Goal: Transaction & Acquisition: Purchase product/service

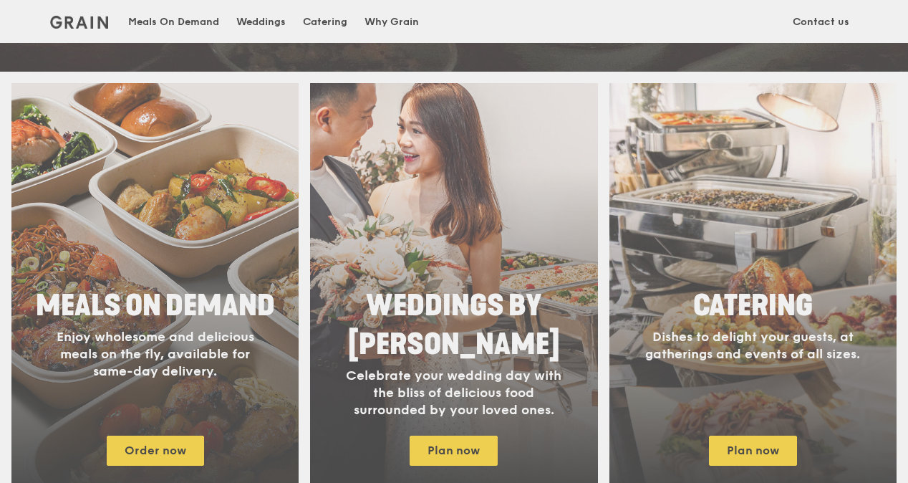
scroll to position [551, 0]
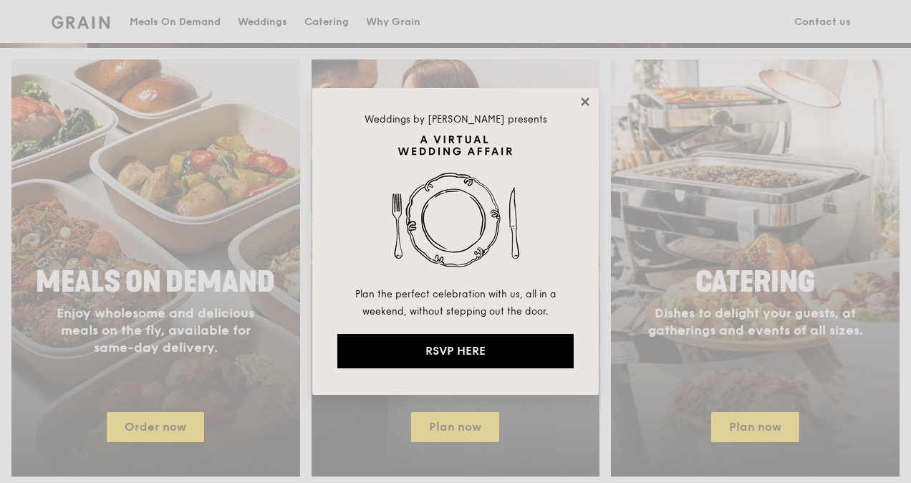
click at [585, 105] on icon at bounding box center [585, 101] width 13 height 13
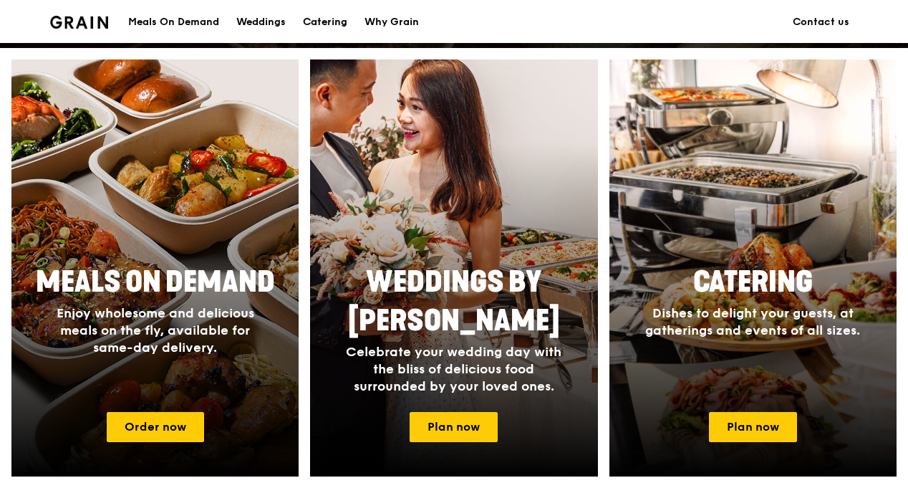
click at [333, 23] on div "Catering" at bounding box center [325, 22] width 44 height 43
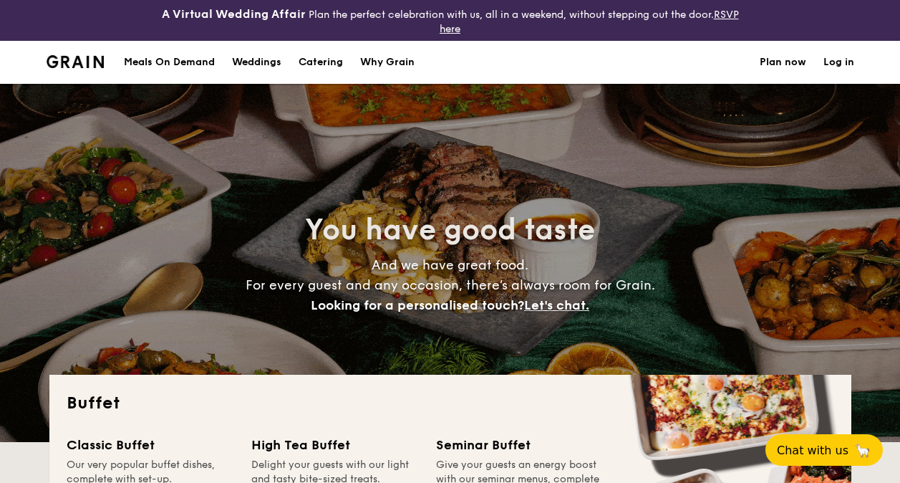
select select
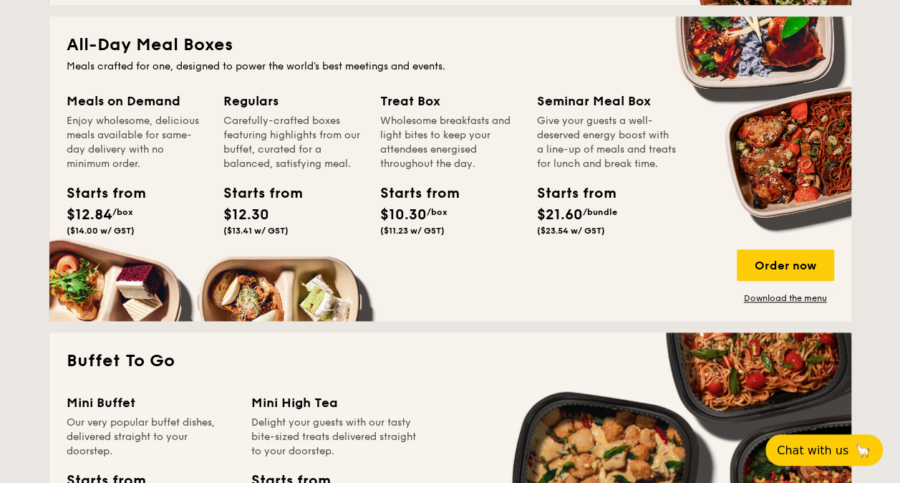
scroll to position [674, 0]
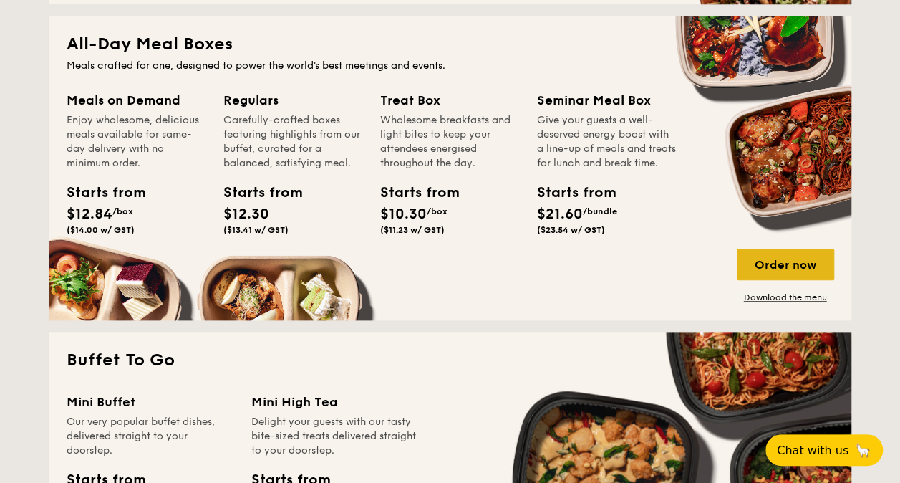
click at [792, 263] on div "Order now" at bounding box center [785, 264] width 97 height 32
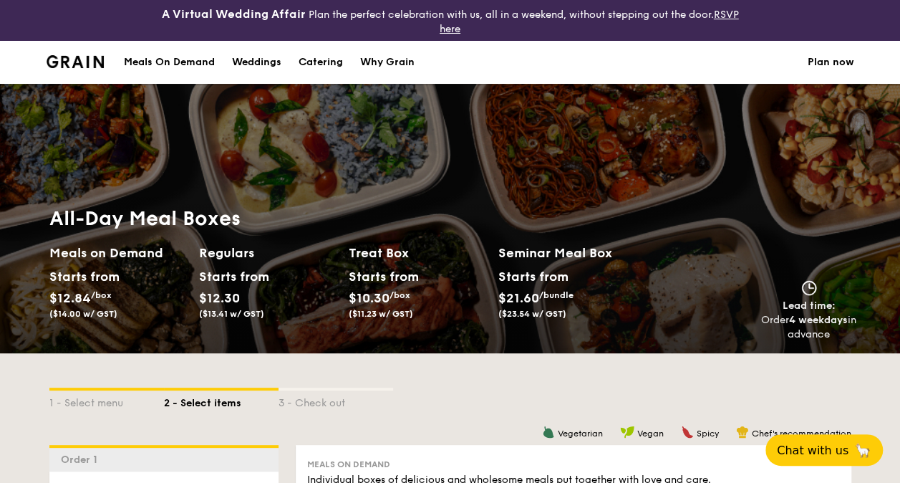
click at [182, 57] on div "Meals On Demand" at bounding box center [169, 62] width 91 height 43
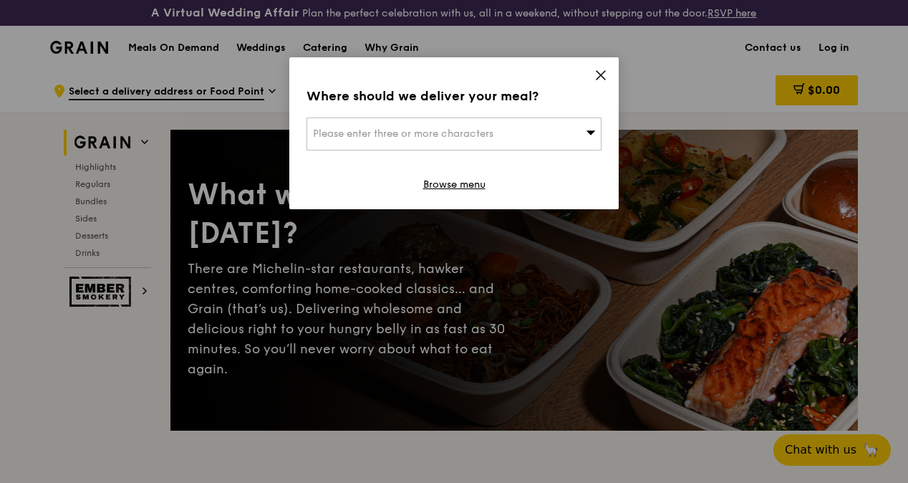
click at [441, 125] on div "Please enter three or more characters" at bounding box center [453, 133] width 295 height 33
type input "639956"
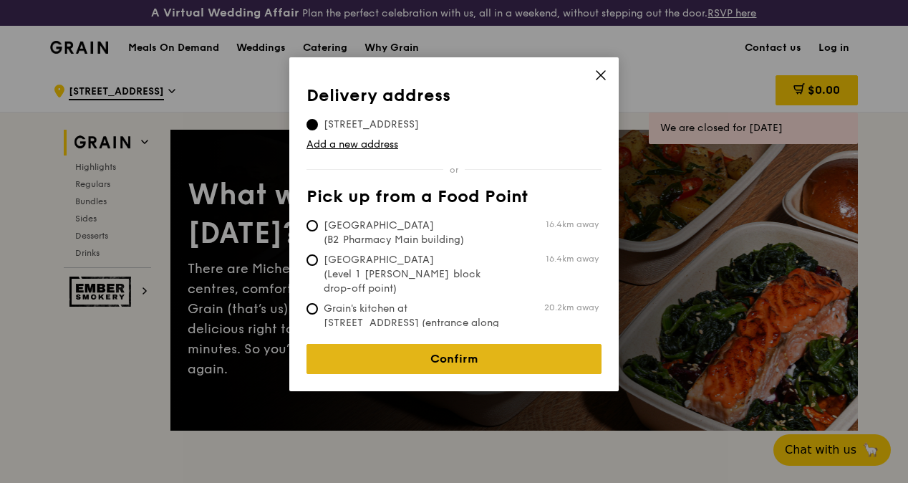
click at [414, 344] on link "Confirm" at bounding box center [453, 359] width 295 height 30
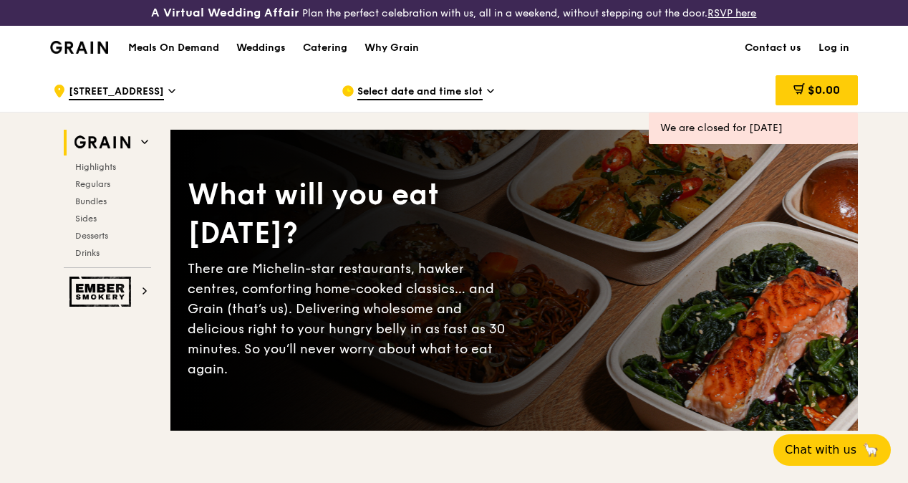
click at [402, 100] on span "Select date and time slot" at bounding box center [419, 92] width 125 height 16
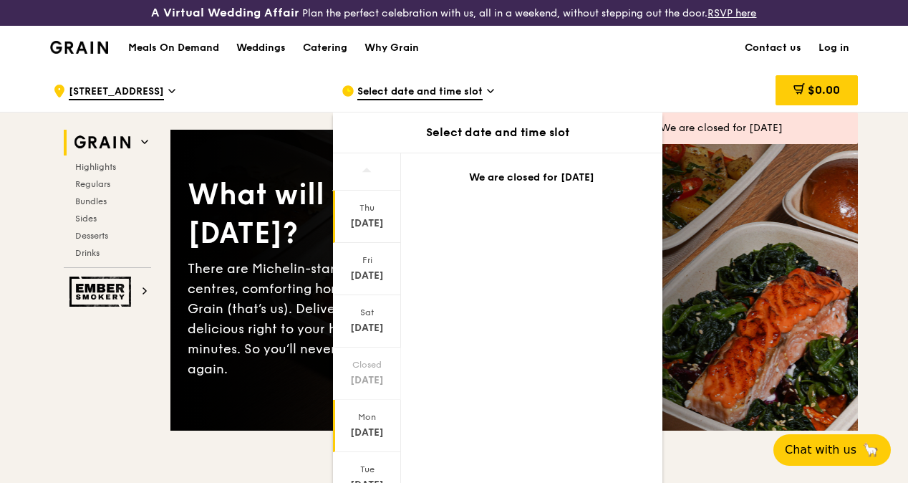
click at [364, 435] on div "Sep 29" at bounding box center [367, 432] width 64 height 14
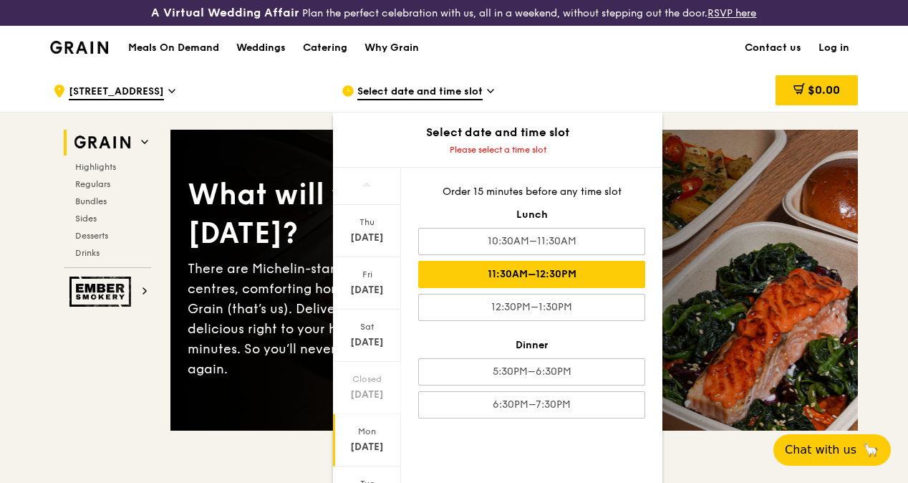
click at [483, 288] on div "11:30AM–12:30PM" at bounding box center [531, 274] width 227 height 27
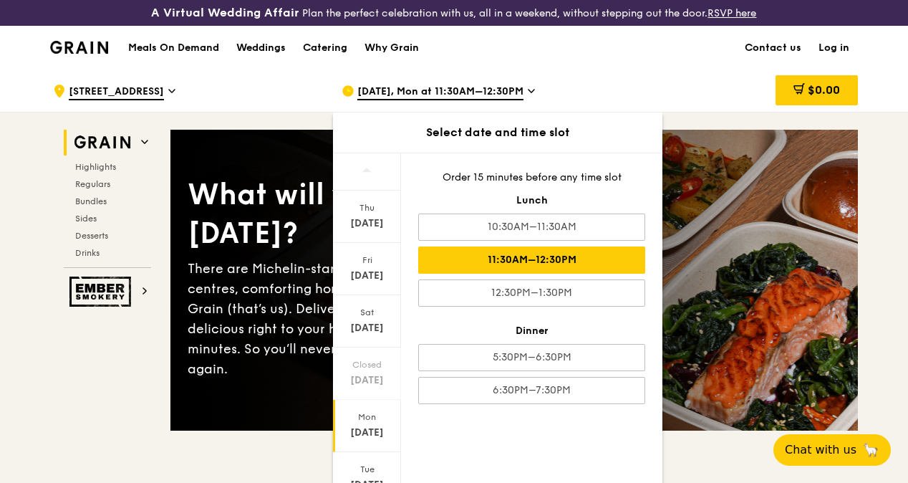
click at [637, 126] on div "Select date and time slot" at bounding box center [497, 132] width 329 height 40
click at [627, 105] on div "$0.00" at bounding box center [742, 90] width 231 height 43
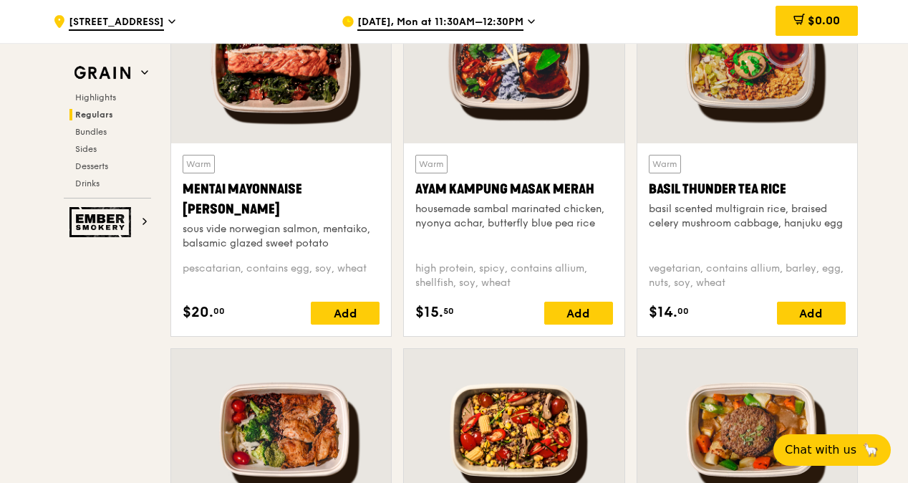
scroll to position [1386, 0]
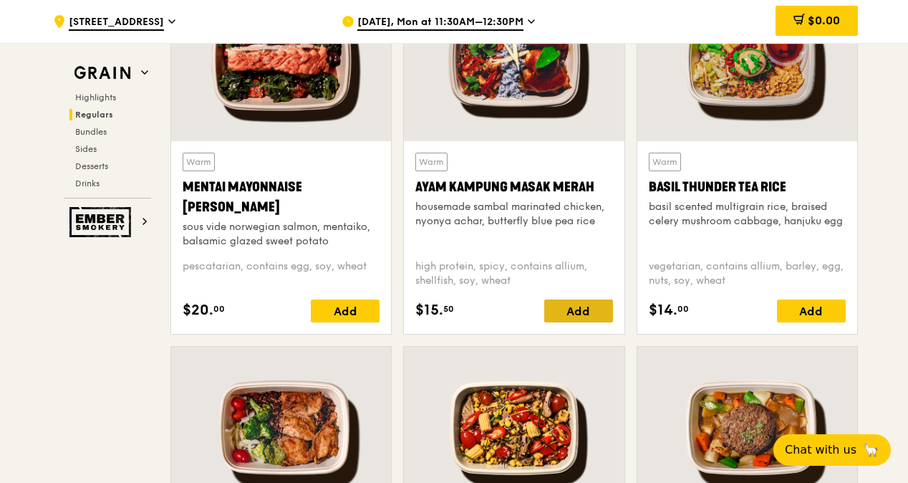
click at [560, 315] on div "Add" at bounding box center [578, 310] width 69 height 23
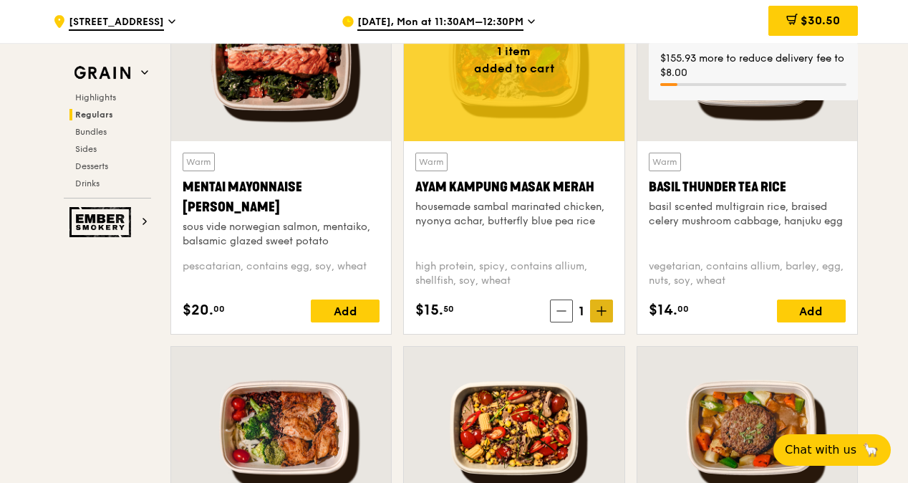
click at [603, 316] on icon at bounding box center [601, 311] width 10 height 10
click at [799, 314] on div "Add" at bounding box center [811, 310] width 69 height 23
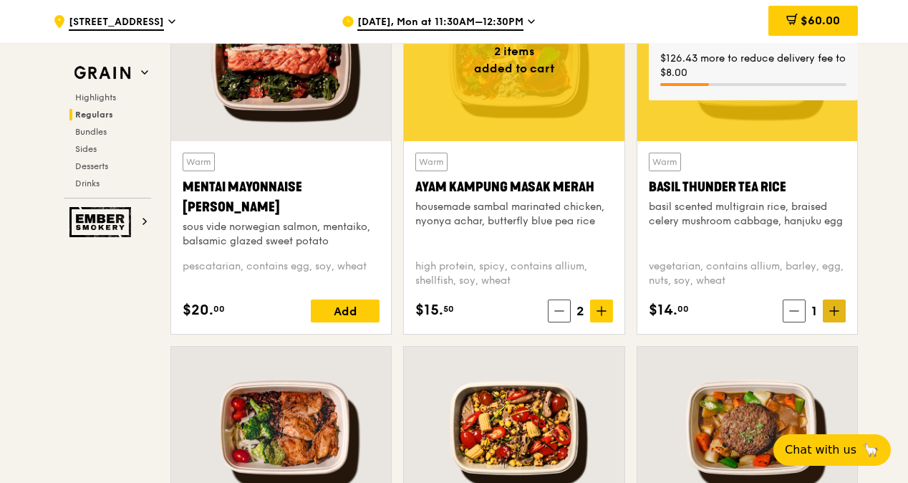
click at [833, 316] on icon at bounding box center [834, 311] width 10 height 10
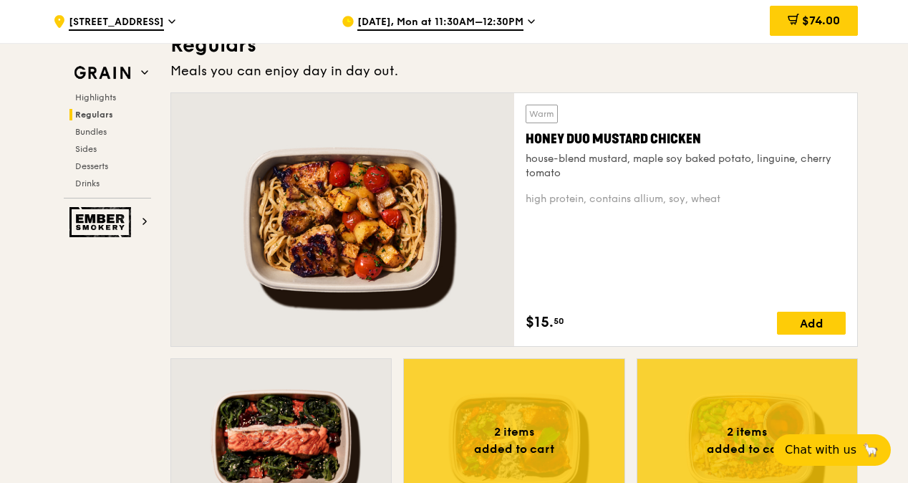
scroll to position [1005, 0]
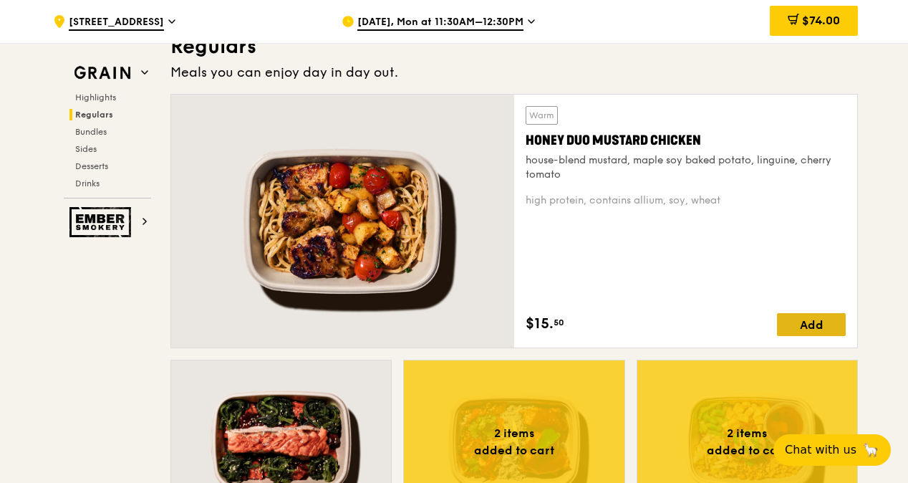
click at [800, 334] on div "Add" at bounding box center [811, 324] width 69 height 23
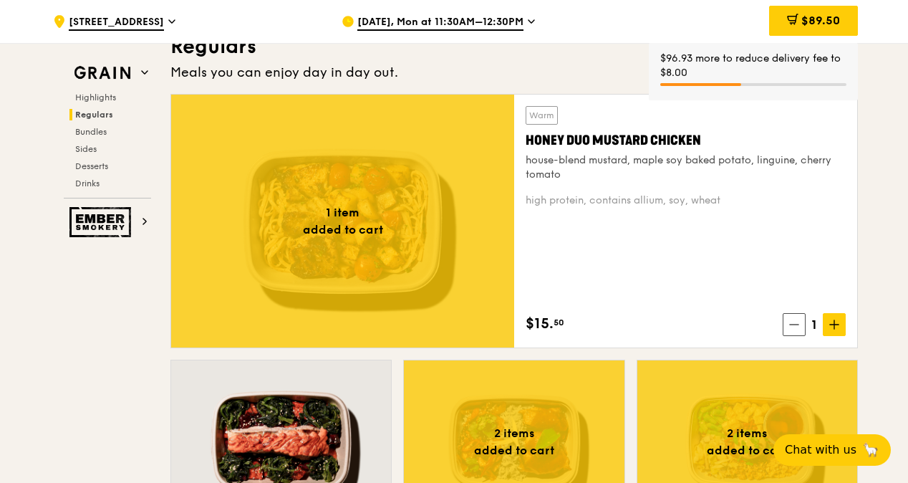
click at [838, 329] on icon at bounding box center [834, 324] width 10 height 10
click at [812, 19] on span "$120.10" at bounding box center [819, 21] width 42 height 14
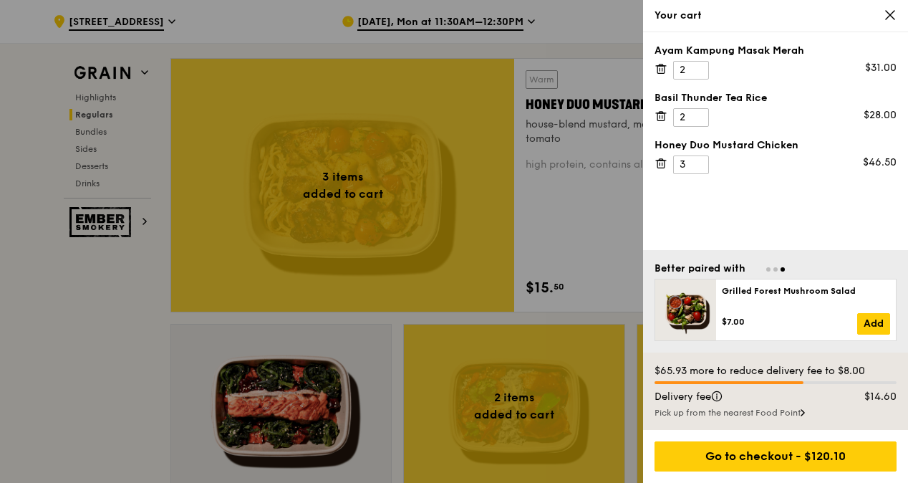
scroll to position [1045, 0]
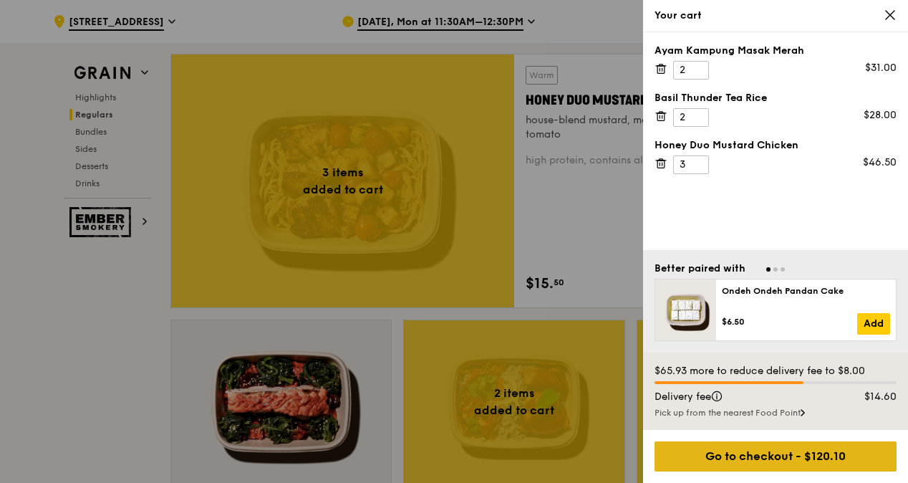
click at [780, 450] on div "Go to checkout - $120.10" at bounding box center [775, 456] width 242 height 30
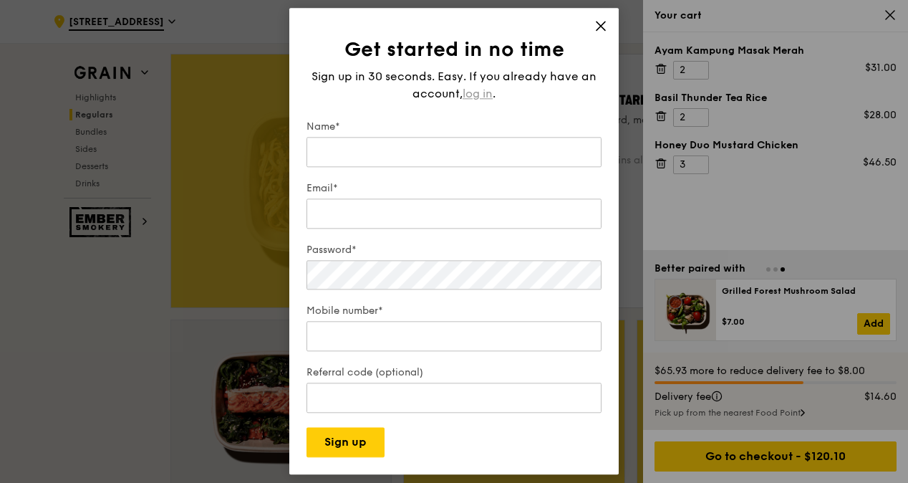
click at [480, 87] on span "log in" at bounding box center [478, 93] width 30 height 17
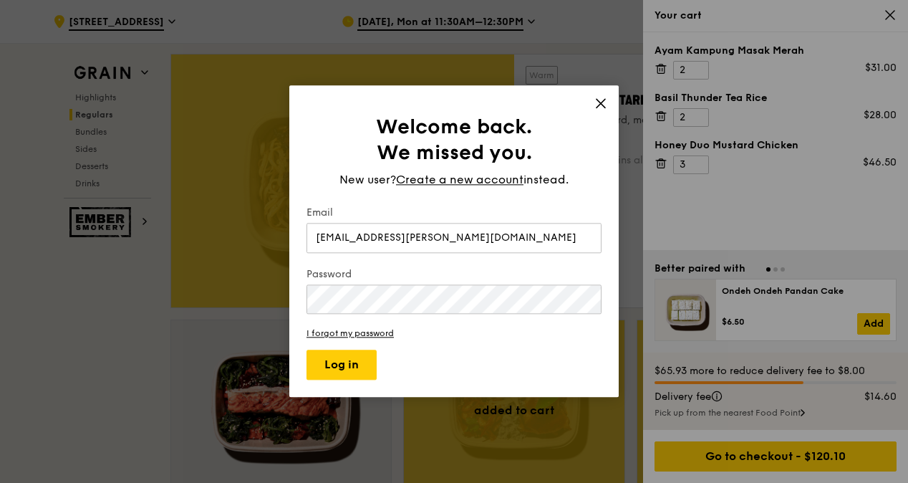
type input "jessilind.lee@ntu.edu.sg"
click at [306, 350] on button "Log in" at bounding box center [341, 365] width 70 height 30
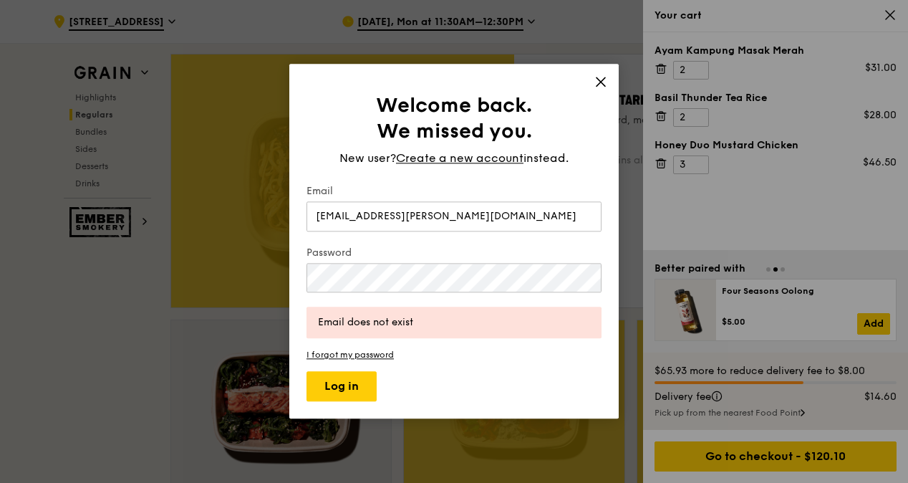
click at [606, 86] on icon at bounding box center [600, 81] width 13 height 13
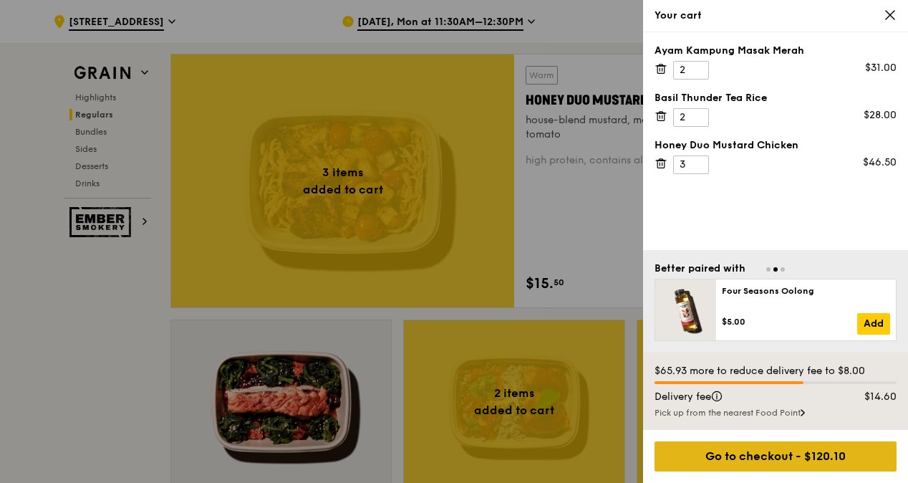
click at [738, 452] on div "Go to checkout - $120.10" at bounding box center [775, 456] width 242 height 30
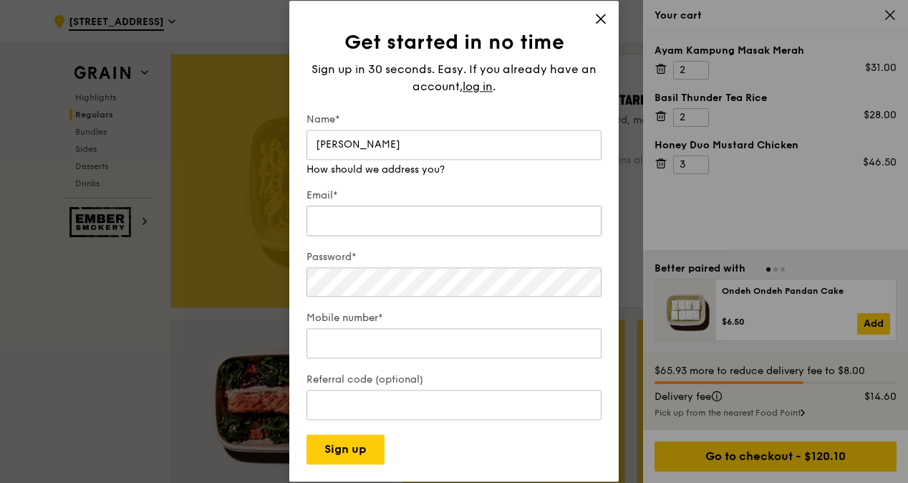
type input "Lee Wan Ping"
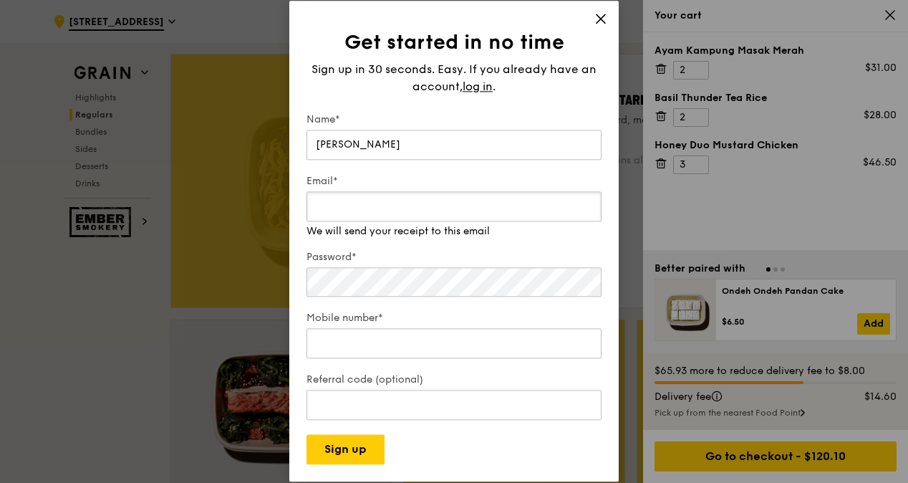
click at [383, 225] on div "Email* We will send your receipt to this email" at bounding box center [453, 206] width 295 height 64
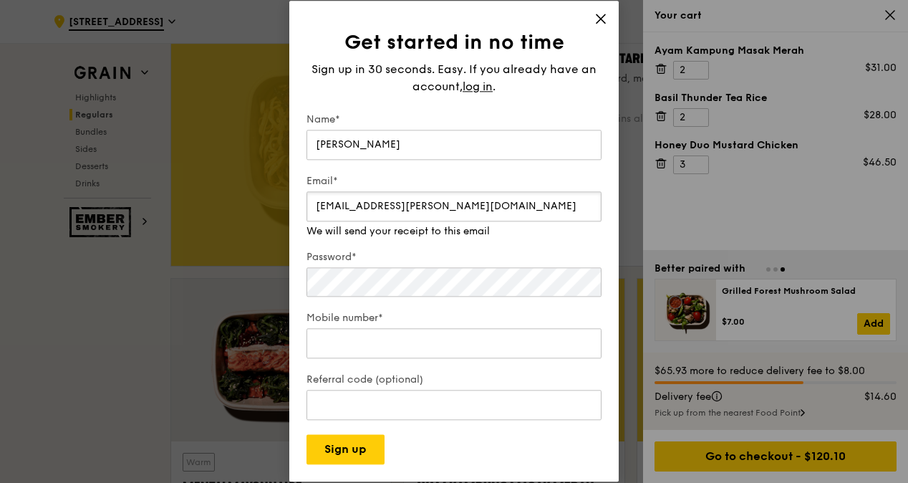
scroll to position [1090, 0]
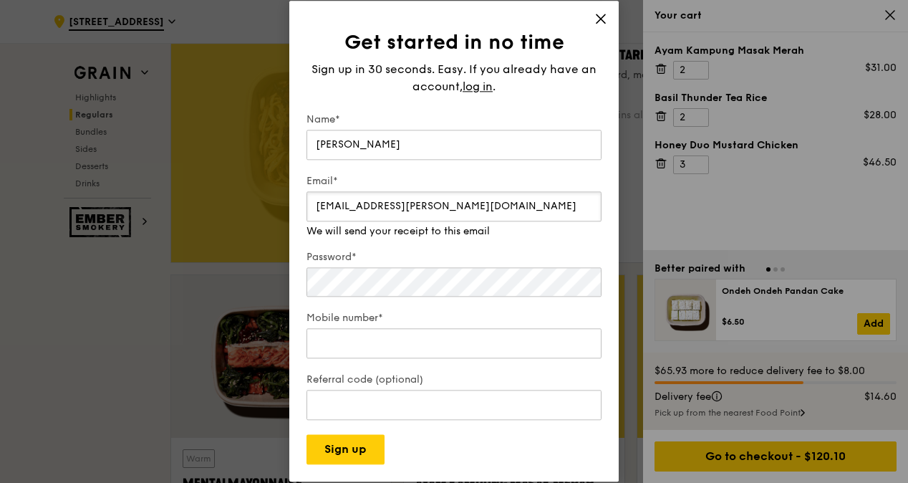
type input "jessilind.lee@ntu.edu.sg"
click at [369, 286] on div "Password*" at bounding box center [453, 274] width 295 height 49
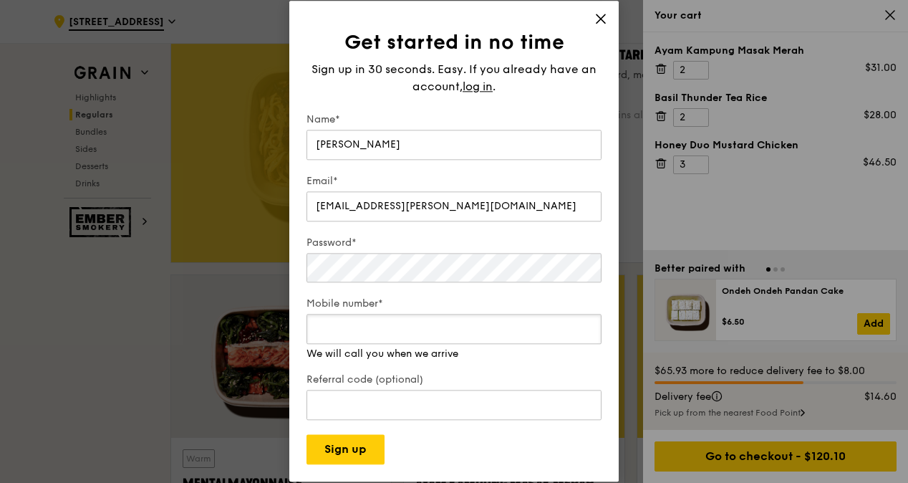
click at [410, 337] on input "Mobile number*" at bounding box center [453, 329] width 295 height 30
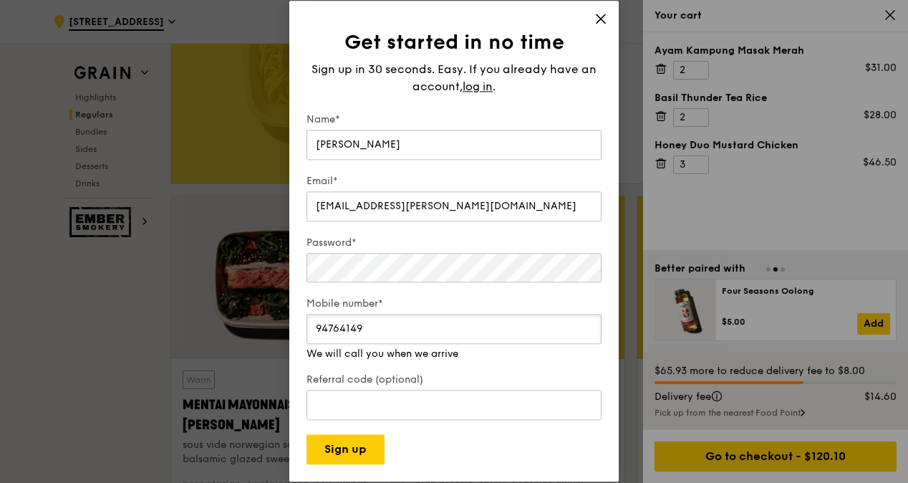
scroll to position [1169, 0]
type input "94764172"
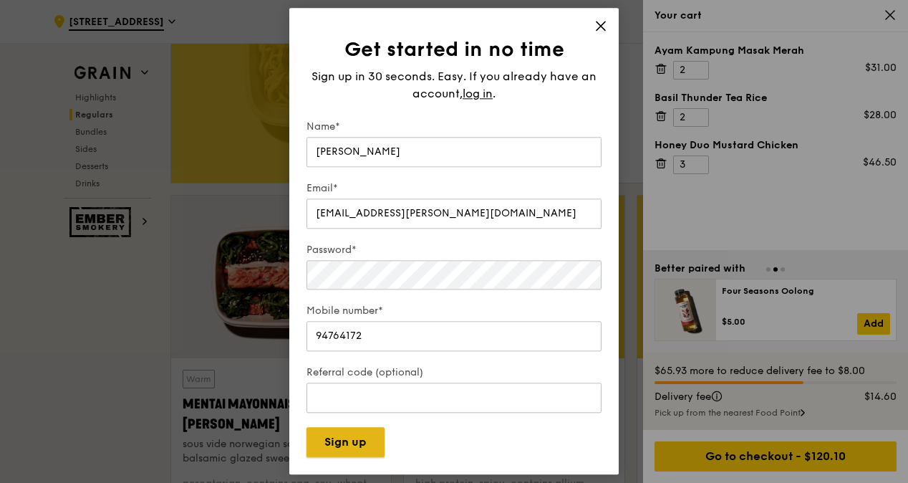
click at [345, 448] on button "Sign up" at bounding box center [345, 442] width 78 height 30
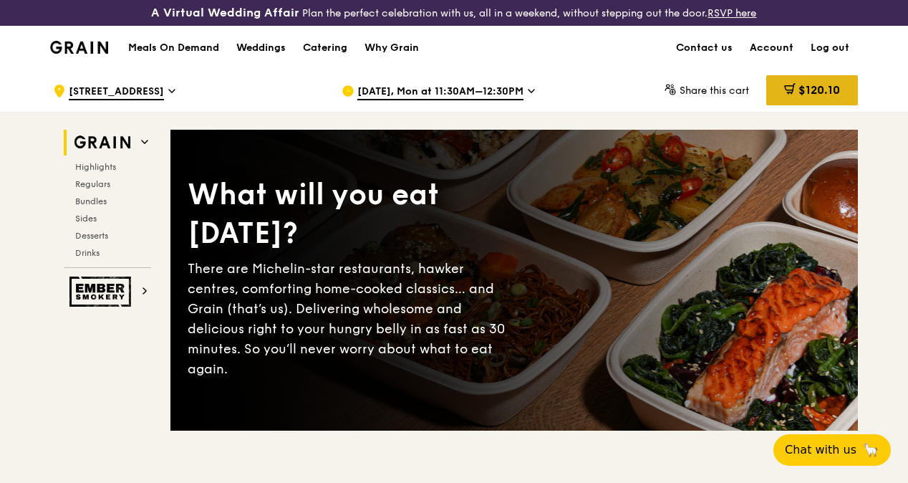
click at [810, 97] on span "$120.10" at bounding box center [819, 90] width 42 height 14
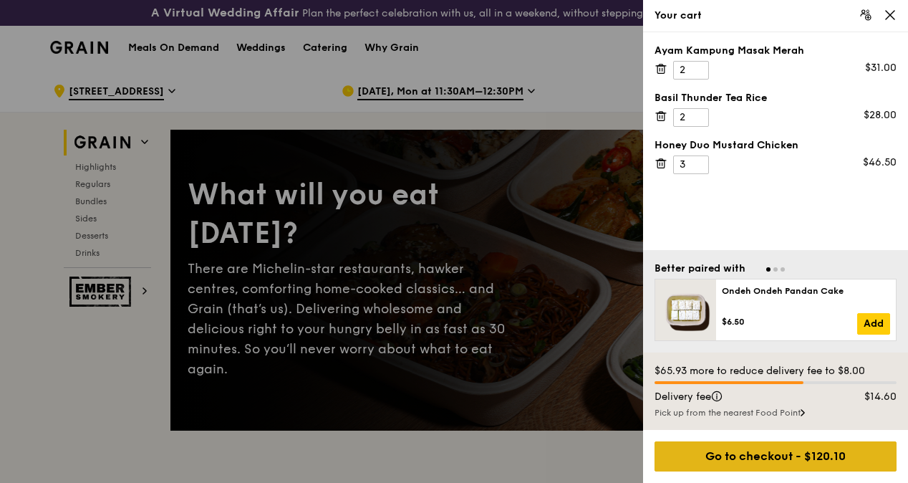
click at [742, 460] on div "Go to checkout - $120.10" at bounding box center [775, 456] width 242 height 30
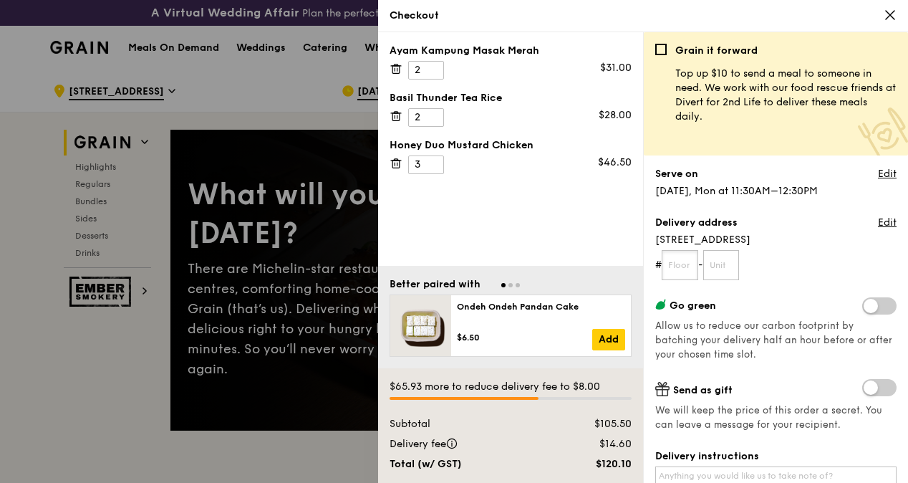
click at [682, 265] on input "text" at bounding box center [680, 265] width 37 height 30
type input "04"
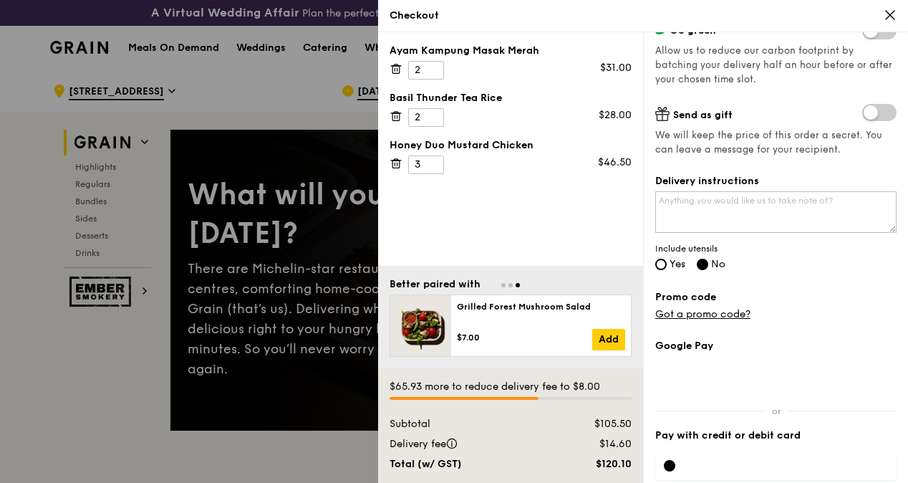
scroll to position [278, 0]
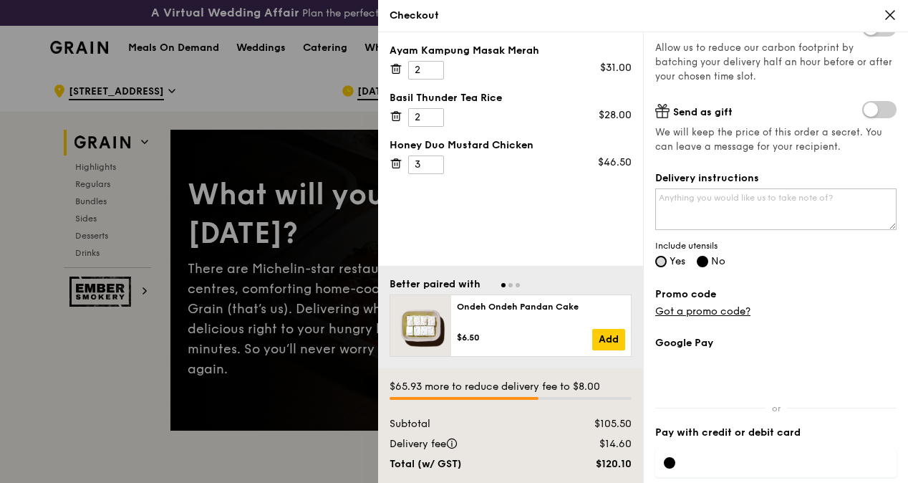
type input "033"
click at [660, 264] on input "Yes" at bounding box center [660, 261] width 11 height 11
radio input "true"
radio input "false"
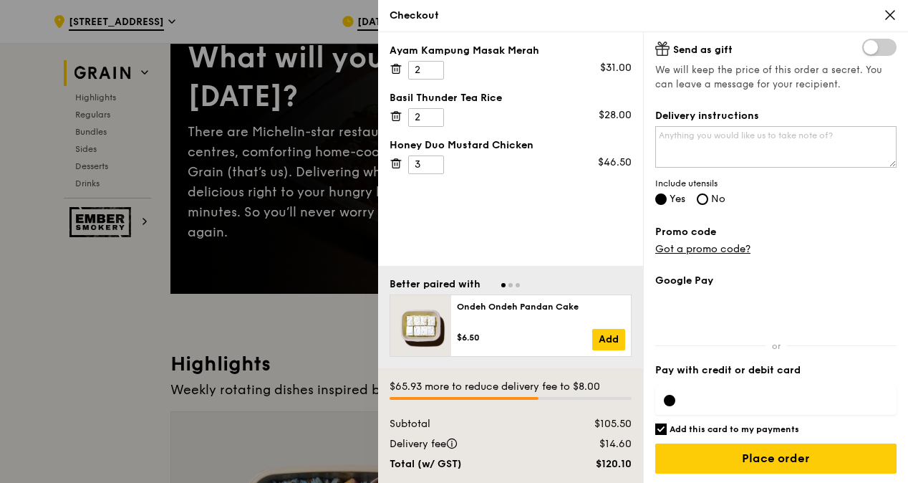
scroll to position [165, 0]
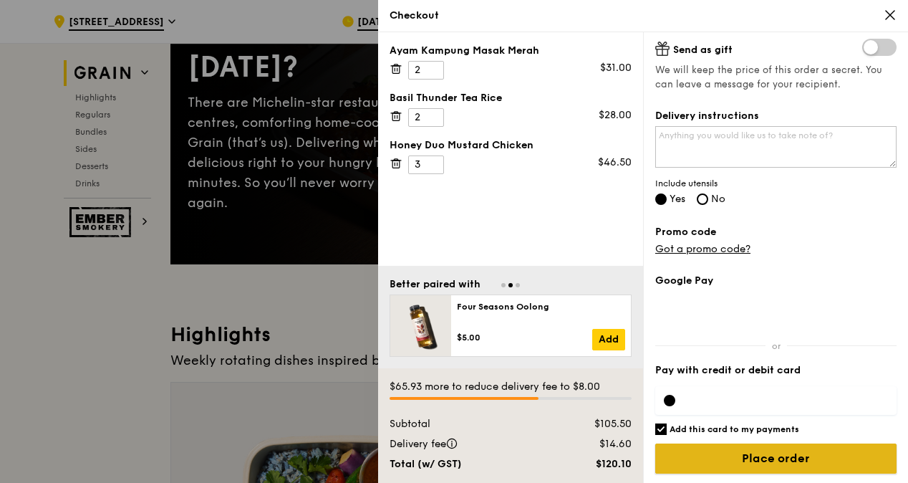
click at [712, 455] on input "Place order" at bounding box center [775, 458] width 241 height 30
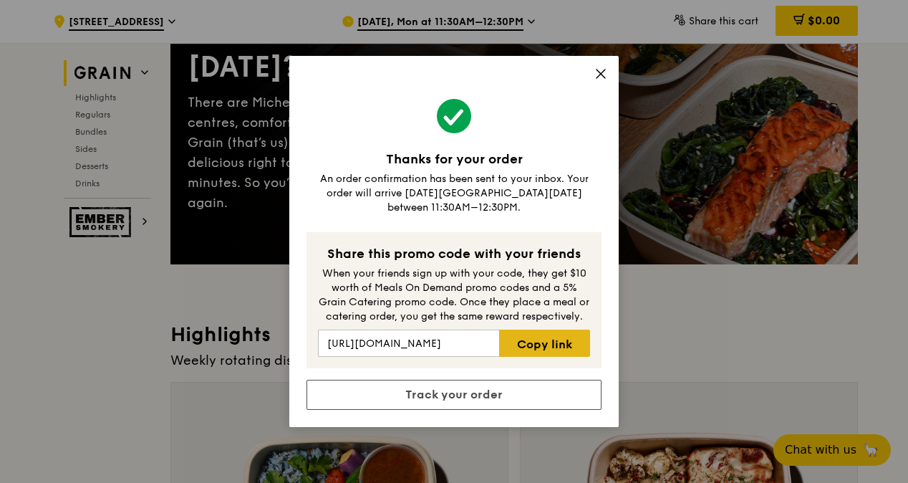
click at [531, 331] on link "Copy link" at bounding box center [544, 342] width 91 height 27
click at [600, 77] on icon at bounding box center [600, 73] width 13 height 13
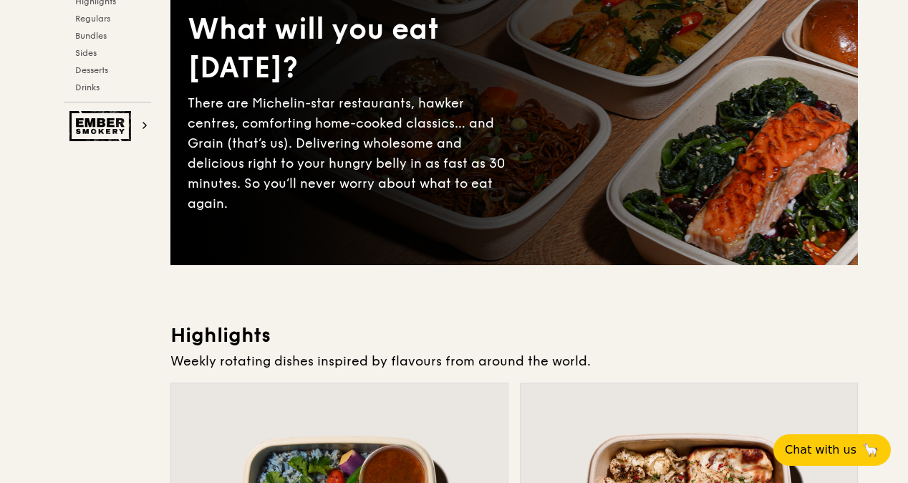
scroll to position [0, 0]
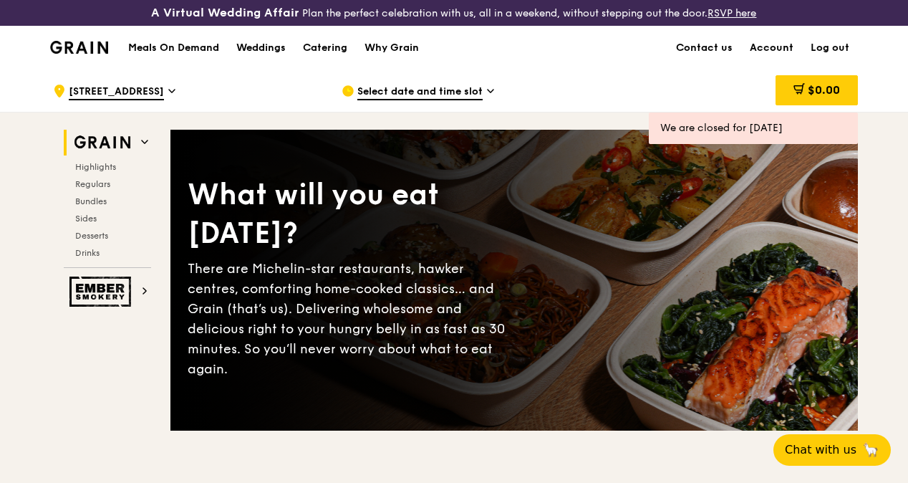
click at [821, 52] on link "Log out" at bounding box center [830, 47] width 56 height 43
